Goal: Task Accomplishment & Management: Manage account settings

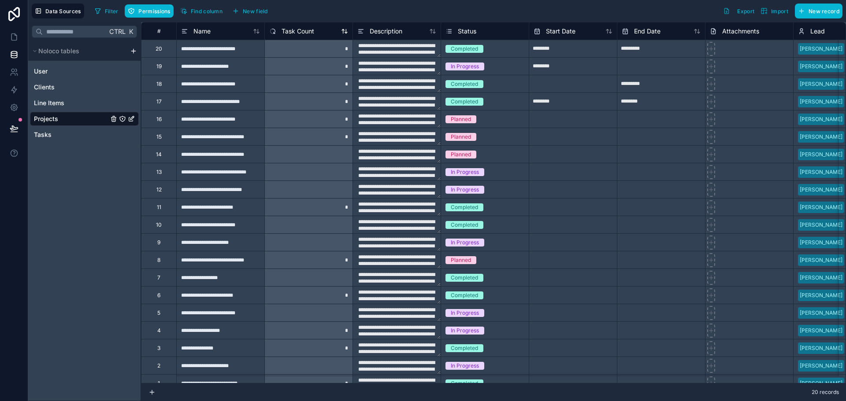
click at [314, 36] on span "Task Count" at bounding box center [297, 31] width 33 height 9
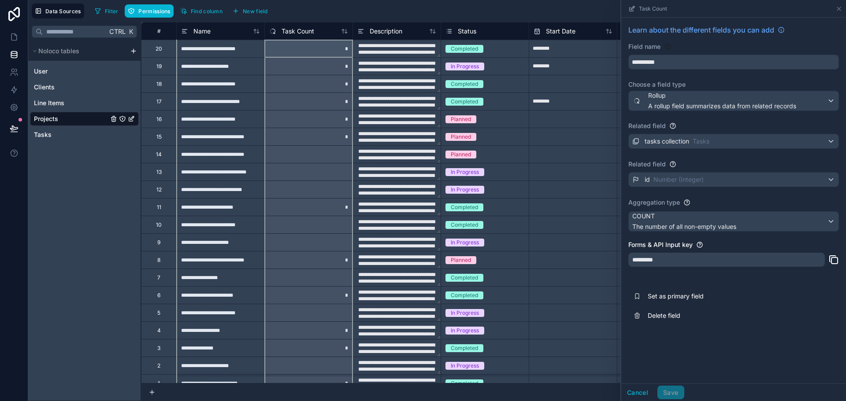
scroll to position [32, 0]
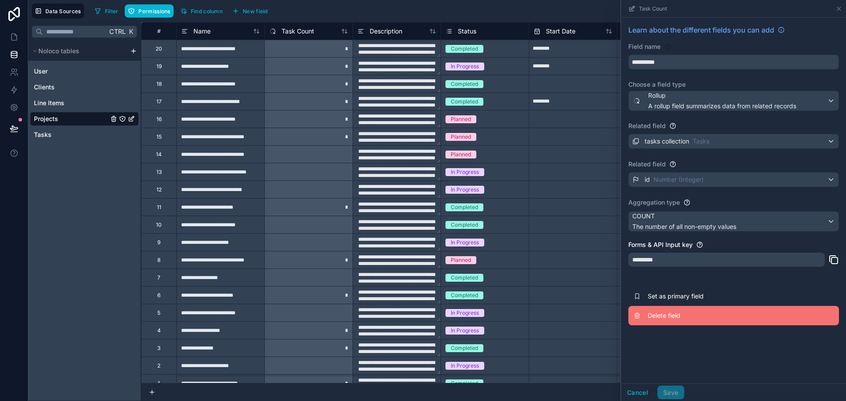
click at [648, 320] on span "Delete field" at bounding box center [711, 315] width 127 height 9
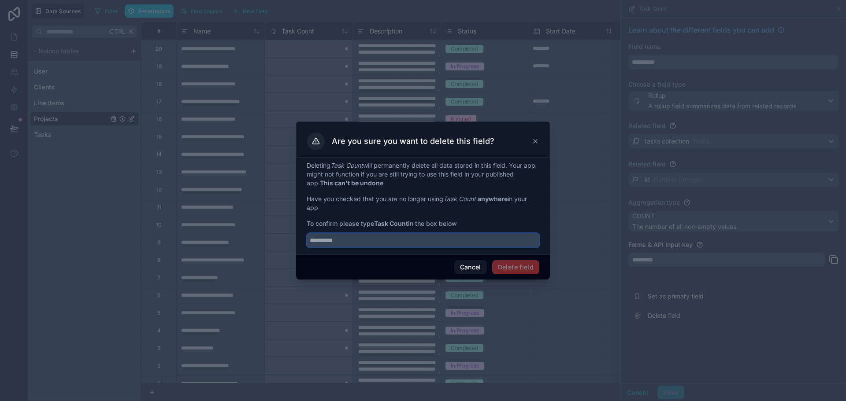
click at [352, 248] on input "text" at bounding box center [423, 240] width 233 height 14
type input "*"
type input "**********"
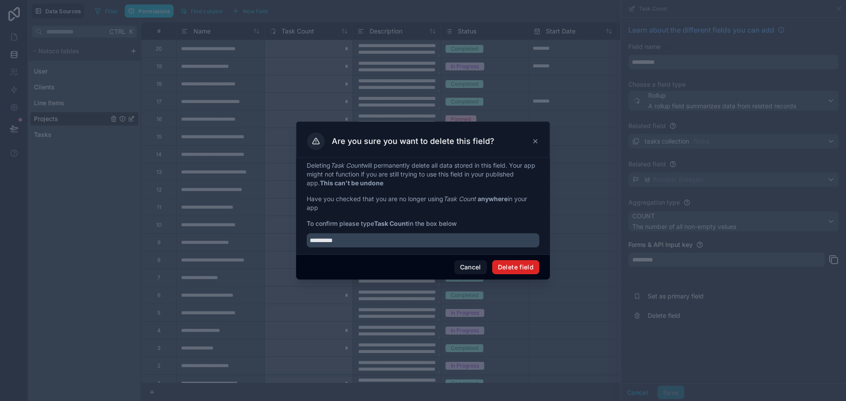
click at [525, 280] on div "Cancel Delete field" at bounding box center [423, 267] width 254 height 25
click at [532, 274] on button "Delete field" at bounding box center [515, 267] width 47 height 14
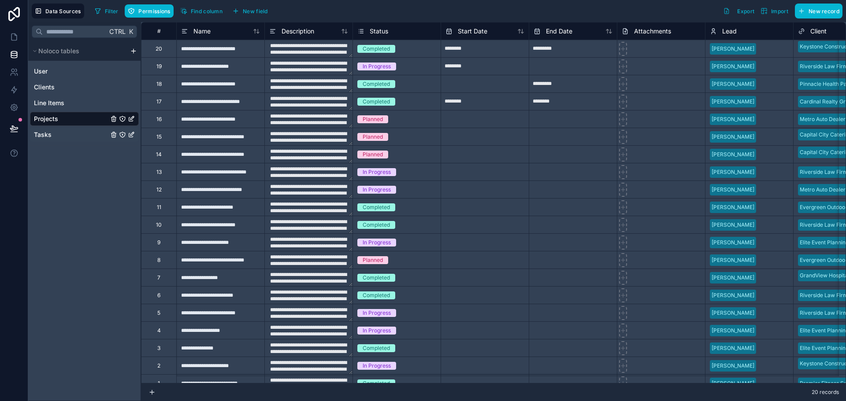
click at [52, 139] on span "Tasks" at bounding box center [43, 134] width 18 height 9
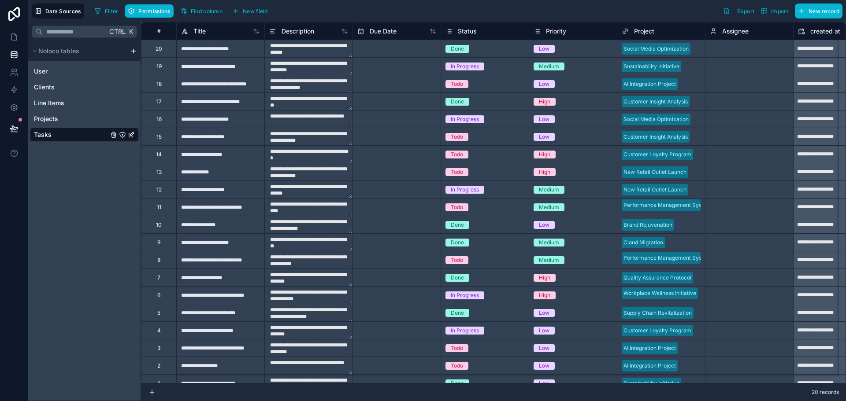
click at [135, 138] on icon "Tasks" at bounding box center [131, 134] width 7 height 7
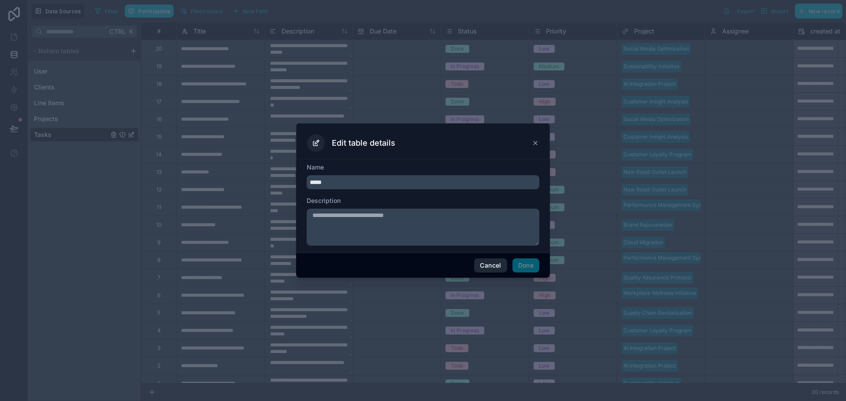
click at [507, 273] on button "Cancel" at bounding box center [490, 266] width 33 height 14
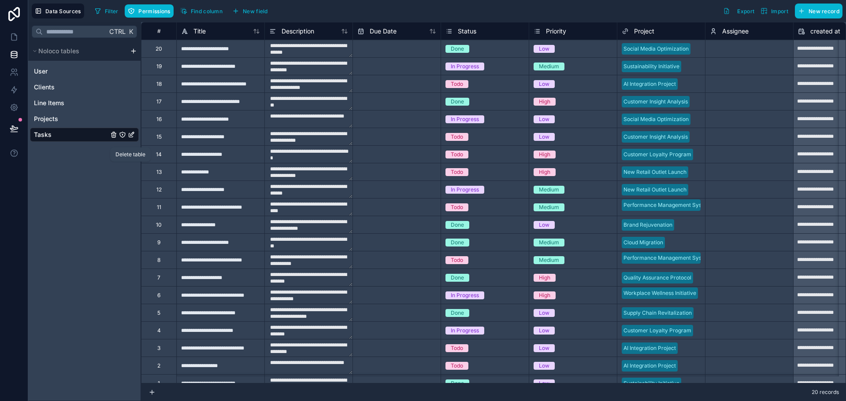
click at [113, 136] on icon "Tasks" at bounding box center [113, 135] width 0 height 2
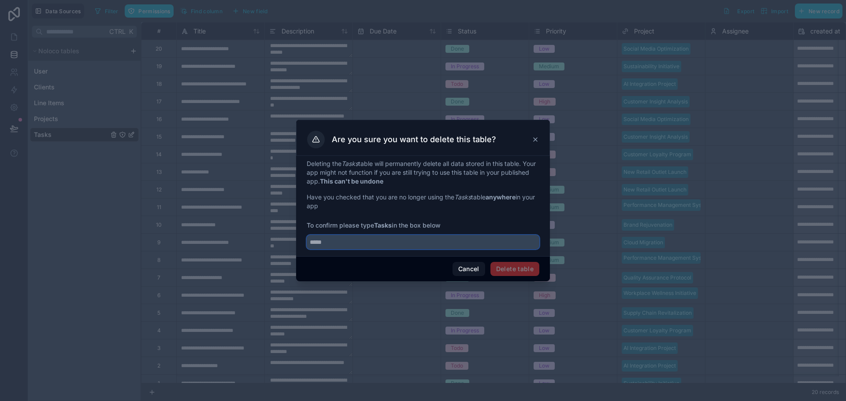
click at [343, 249] on input "text" at bounding box center [423, 242] width 233 height 14
type input "*****"
click at [525, 276] on button "Delete table" at bounding box center [514, 269] width 49 height 14
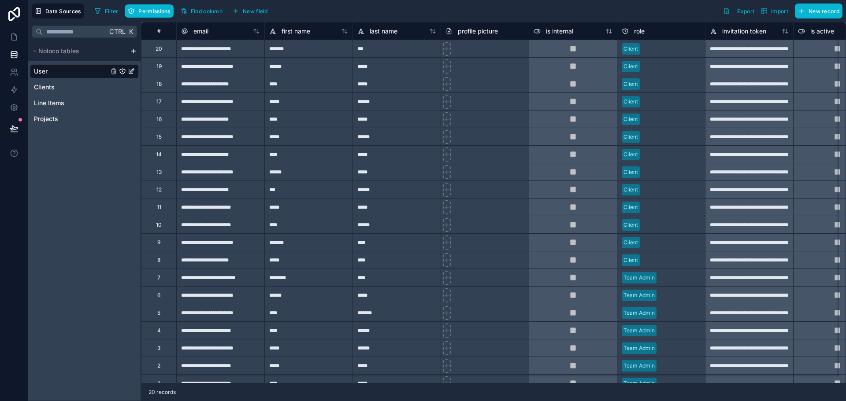
click at [134, 72] on icon "User" at bounding box center [132, 71] width 4 height 4
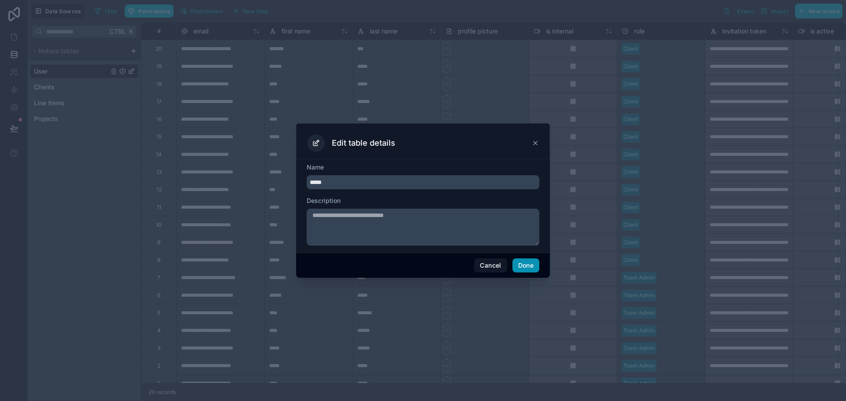
type input "*****"
click at [539, 273] on button "Done" at bounding box center [525, 266] width 27 height 14
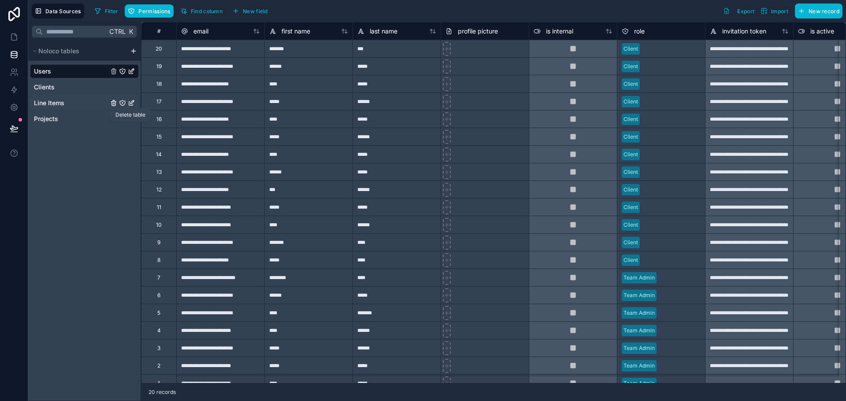
click at [117, 107] on icon "Line Items" at bounding box center [113, 103] width 7 height 7
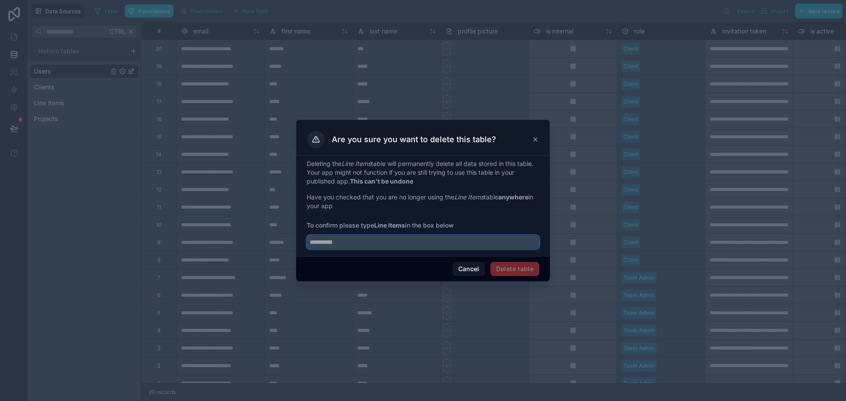
click at [307, 249] on input "text" at bounding box center [423, 242] width 233 height 14
type input "*"
drag, startPoint x: 290, startPoint y: 257, endPoint x: 295, endPoint y: 257, distance: 4.8
click at [307, 249] on input "**********" at bounding box center [423, 242] width 233 height 14
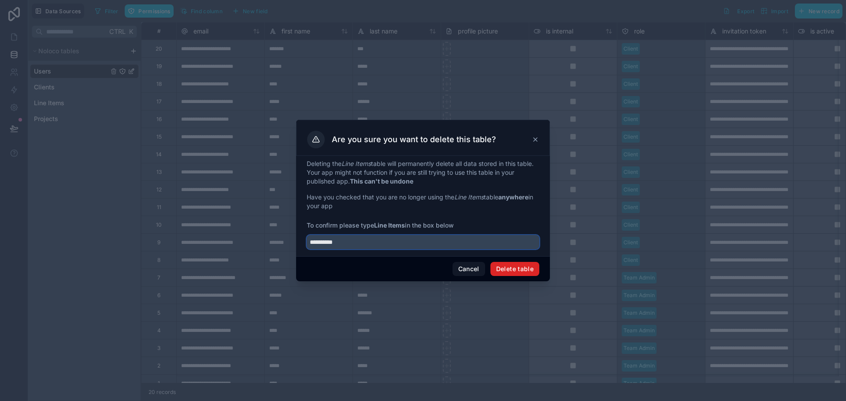
type input "**********"
click at [539, 276] on button "Delete table" at bounding box center [514, 269] width 49 height 14
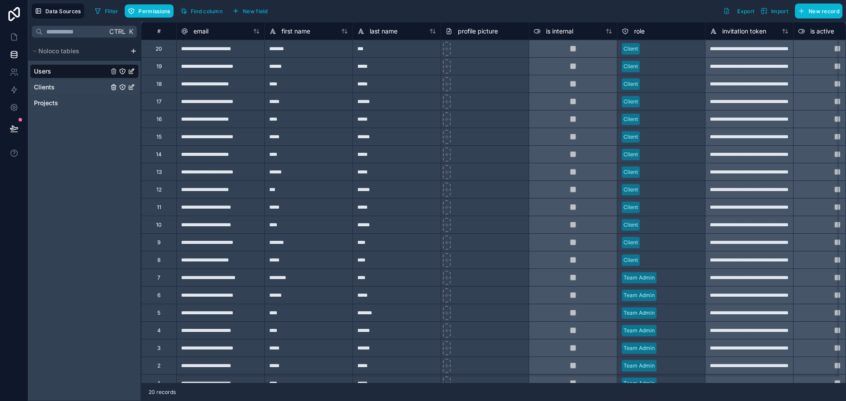
click at [55, 92] on span "Clients" at bounding box center [44, 87] width 21 height 9
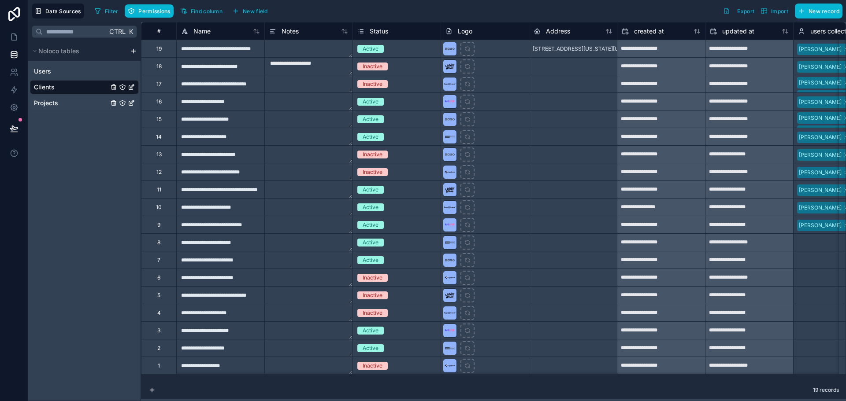
click at [57, 107] on span "Projects" at bounding box center [46, 103] width 24 height 9
